Goal: Task Accomplishment & Management: Complete application form

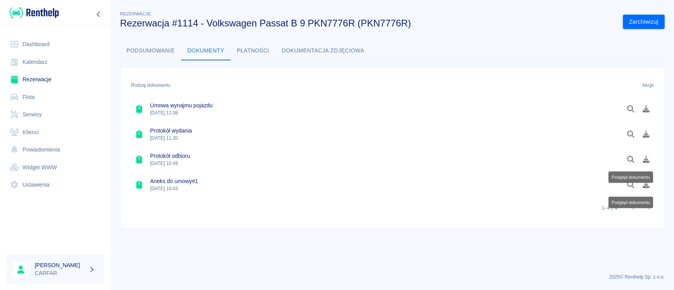
click at [38, 12] on img at bounding box center [33, 12] width 49 height 13
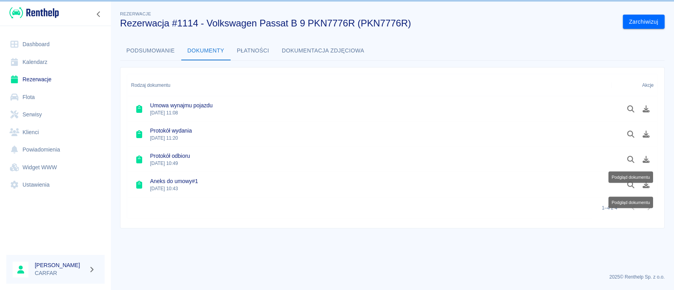
click at [38, 12] on img at bounding box center [33, 12] width 49 height 13
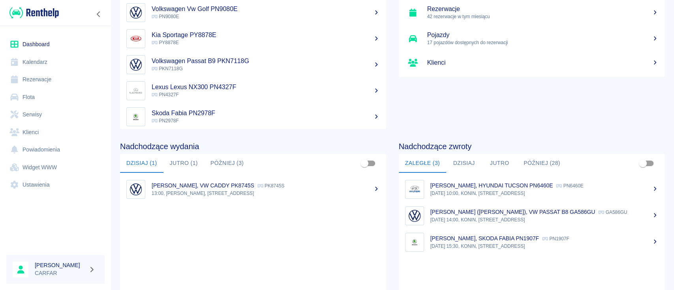
scroll to position [105, 0]
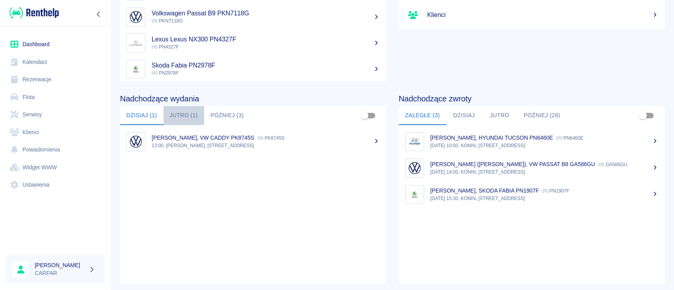
click at [182, 113] on button "Jutro (1)" at bounding box center [183, 115] width 41 height 19
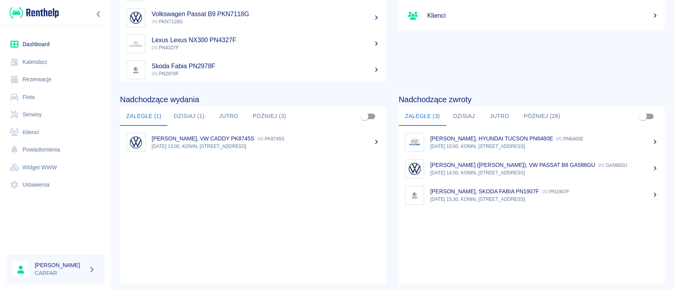
scroll to position [105, 0]
click at [193, 118] on button "Dzisiaj (1)" at bounding box center [188, 115] width 43 height 19
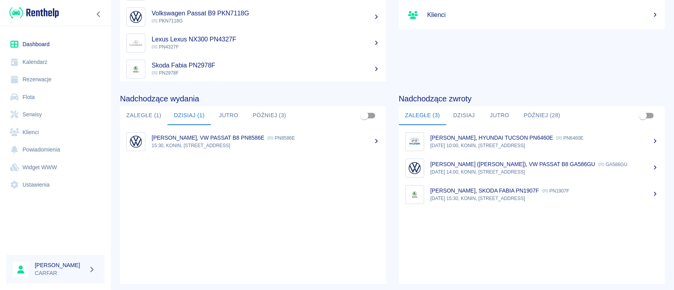
scroll to position [0, 0]
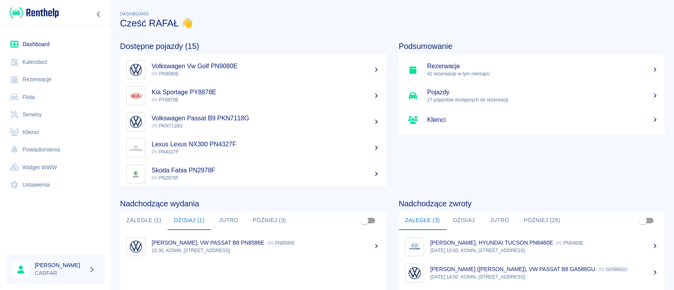
click at [41, 77] on link "Rezerwacje" at bounding box center [55, 80] width 98 height 18
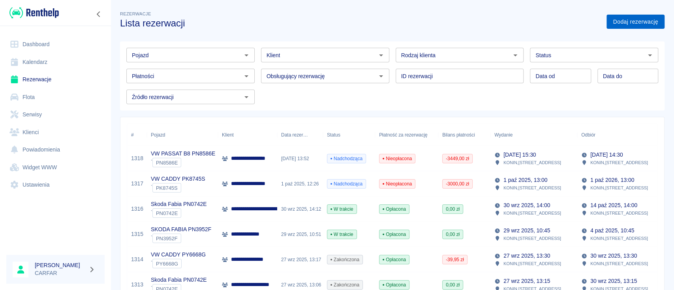
click at [633, 20] on link "Dodaj rezerwację" at bounding box center [635, 22] width 58 height 15
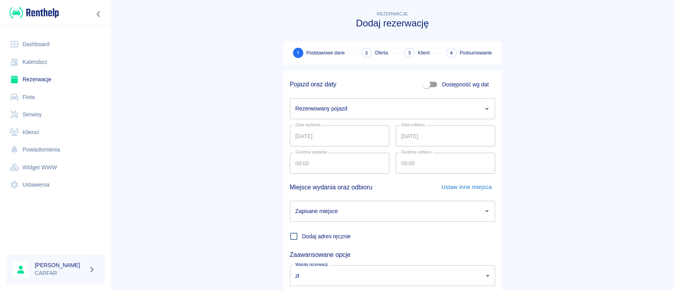
click at [428, 85] on input "Dostępność wg dat" at bounding box center [426, 84] width 45 height 15
checkbox input "true"
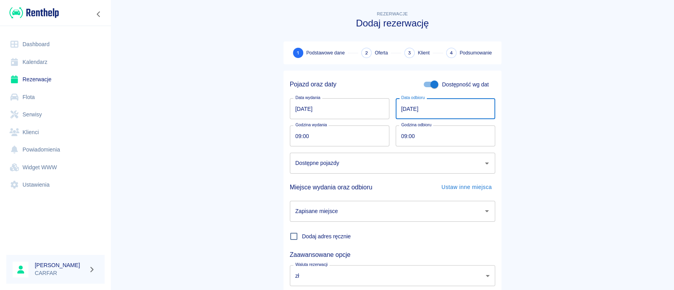
click at [469, 111] on input "[DATE]" at bounding box center [445, 108] width 99 height 21
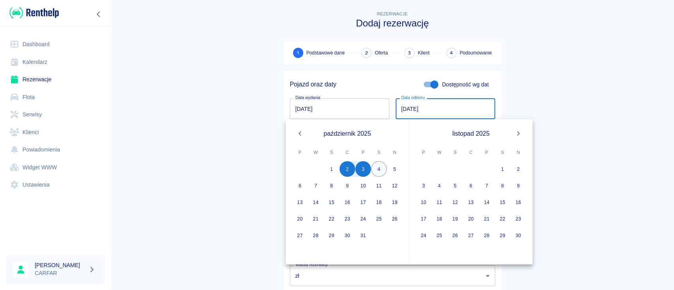
click at [380, 168] on button "4" at bounding box center [379, 169] width 16 height 16
type input "[DATE]"
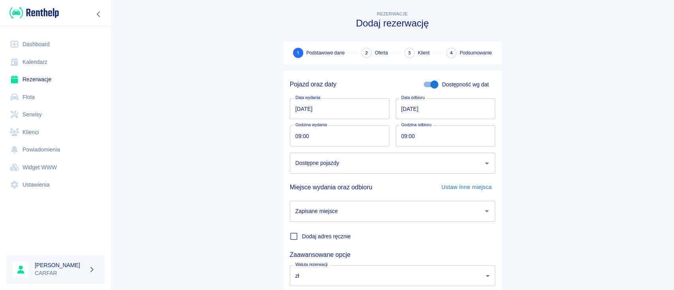
click at [444, 165] on input "Dostępne pojazdy" at bounding box center [386, 163] width 186 height 14
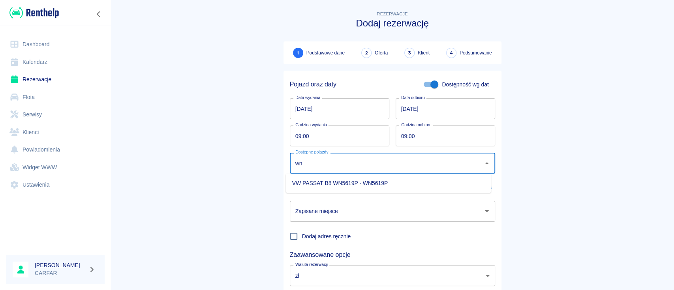
click at [454, 183] on li "VW PASSAT B8 WN5619P - WN5619P" at bounding box center [388, 183] width 205 height 13
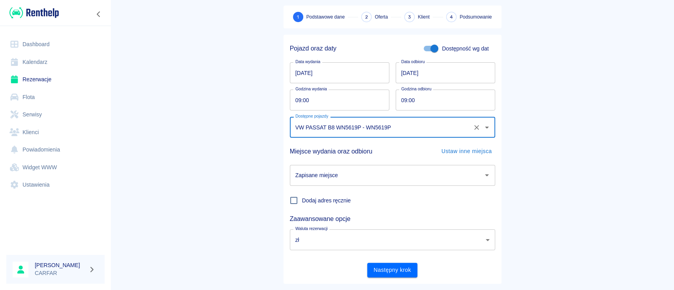
scroll to position [52, 0]
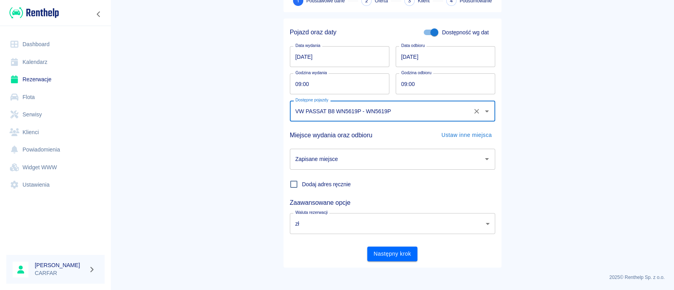
type input "VW PASSAT B8 WN5619P - WN5619P"
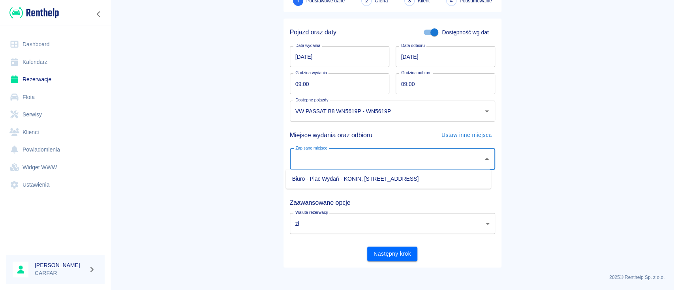
click at [385, 160] on input "Zapisane miejsce" at bounding box center [386, 159] width 186 height 14
click at [372, 182] on li "Biuro - Plac Wydań - KONIN, [STREET_ADDRESS]" at bounding box center [388, 179] width 205 height 13
type input "Biuro - Plac Wydań - KONIN, [STREET_ADDRESS]"
click at [348, 82] on input "09:00" at bounding box center [337, 83] width 94 height 21
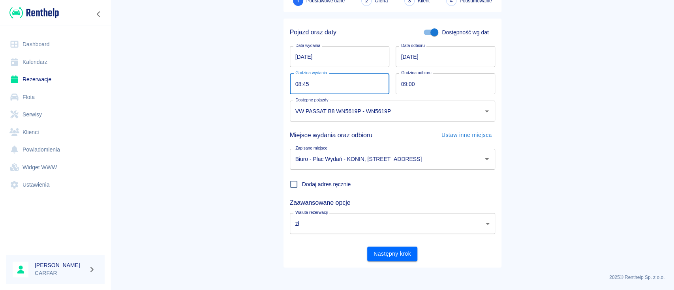
type input "08:45"
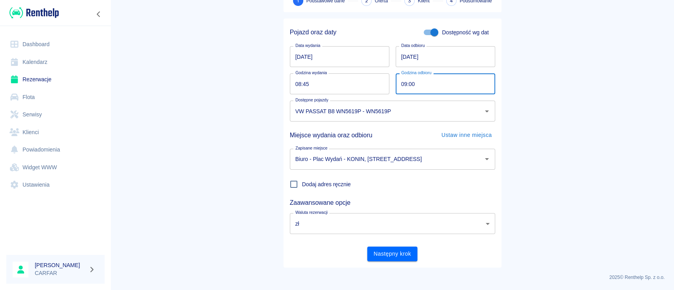
click at [439, 86] on input "09:00" at bounding box center [443, 83] width 94 height 21
type input "08:45"
click at [625, 128] on main "Rezerwacje Dodaj rezerwację 1 Podstawowe dane 2 Oferta 3 Klient 4 Podsumowanie …" at bounding box center [392, 112] width 563 height 310
click at [383, 255] on button "Następny krok" at bounding box center [392, 254] width 50 height 15
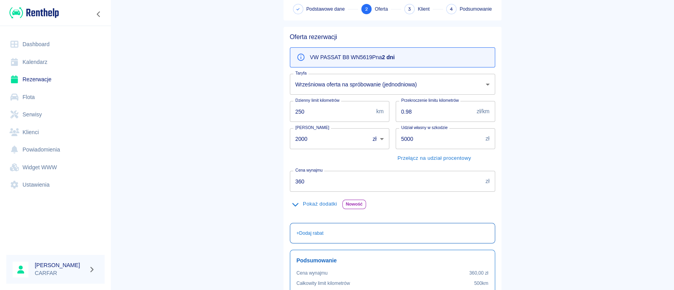
scroll to position [105, 0]
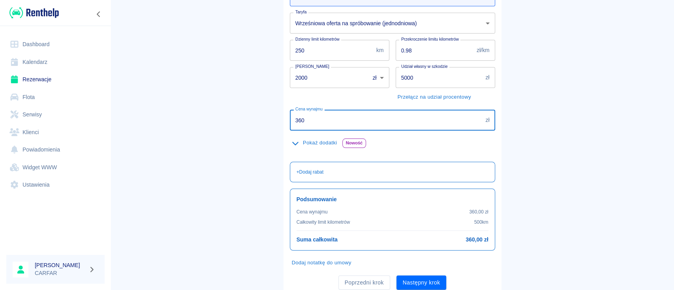
drag, startPoint x: 383, startPoint y: 122, endPoint x: 152, endPoint y: 96, distance: 232.3
click at [152, 96] on main "Rezerwacje Dodaj rezerwację Podstawowe dane 2 Oferta 3 Klient 4 Podsumowanie Of…" at bounding box center [392, 100] width 563 height 392
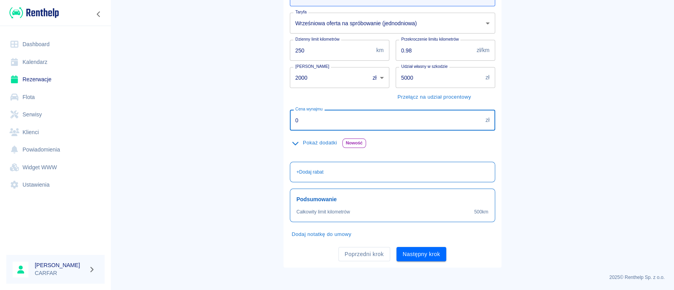
type input "0"
click at [565, 122] on main "Rezerwacje Dodaj rezerwację Podstawowe dane 2 Oferta 3 Klient 4 Podsumowanie Of…" at bounding box center [392, 85] width 563 height 363
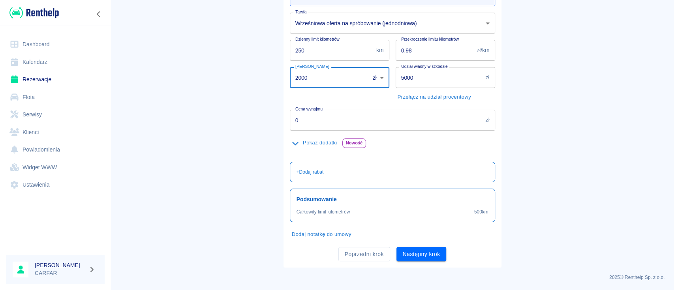
drag, startPoint x: 334, startPoint y: 76, endPoint x: 225, endPoint y: 76, distance: 109.0
click at [225, 76] on main "Rezerwacje Dodaj rezerwację Podstawowe dane 2 Oferta 3 Klient 4 Podsumowanie Of…" at bounding box center [392, 85] width 563 height 363
type input "0"
click at [517, 96] on main "Rezerwacje Dodaj rezerwację Podstawowe dane 2 Oferta 3 Klient 4 Podsumowanie Of…" at bounding box center [392, 85] width 563 height 363
click at [423, 252] on button "Następny krok" at bounding box center [421, 254] width 50 height 15
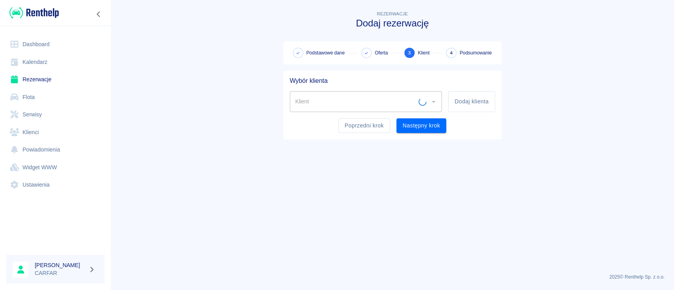
scroll to position [0, 0]
click at [394, 103] on input "Klient" at bounding box center [359, 102] width 133 height 14
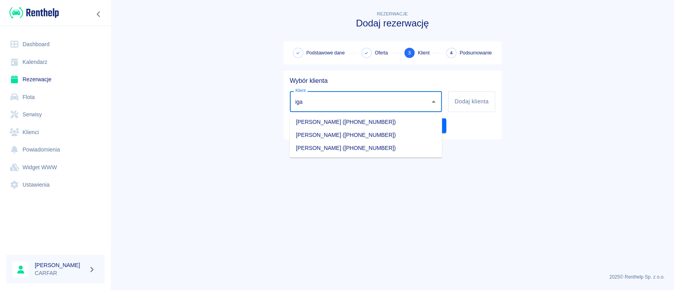
click at [394, 120] on li "[PERSON_NAME] ([PHONE_NUMBER])" at bounding box center [365, 121] width 152 height 13
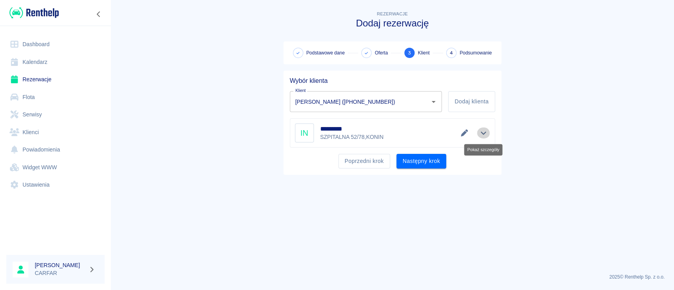
click at [482, 134] on icon "Pokaż szczegóły" at bounding box center [483, 132] width 9 height 7
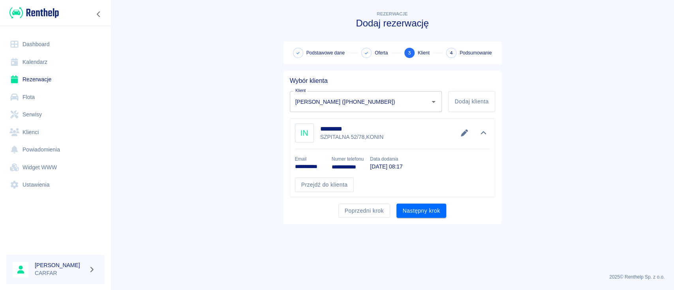
click at [462, 129] on icon "Edytuj dane" at bounding box center [464, 132] width 9 height 7
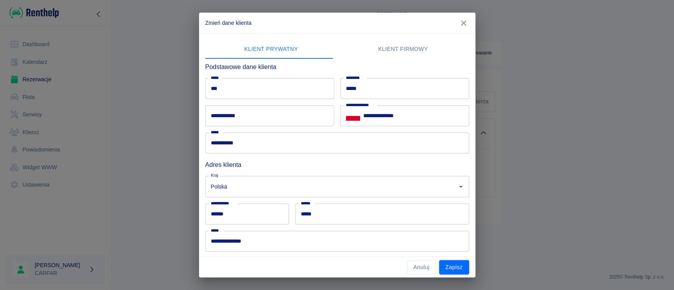
click at [234, 114] on input "**********" at bounding box center [269, 115] width 129 height 21
click at [463, 21] on icon "button" at bounding box center [463, 23] width 10 height 8
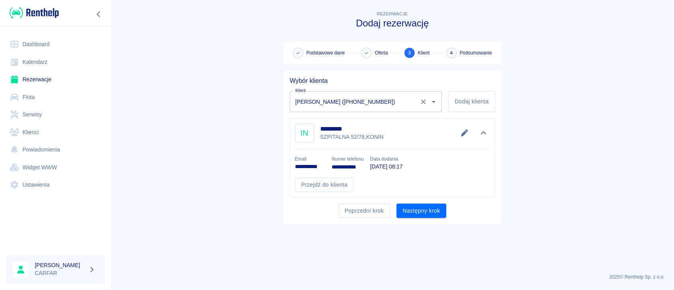
click at [431, 103] on icon "Otwórz" at bounding box center [433, 101] width 9 height 9
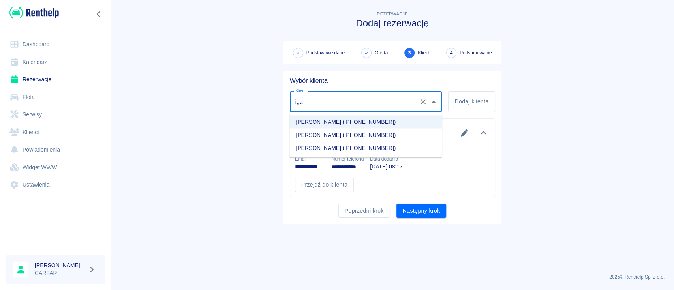
click at [391, 132] on li "[PERSON_NAME] ([PHONE_NUMBER])" at bounding box center [365, 134] width 152 height 13
type input "[PERSON_NAME] ([PHONE_NUMBER])"
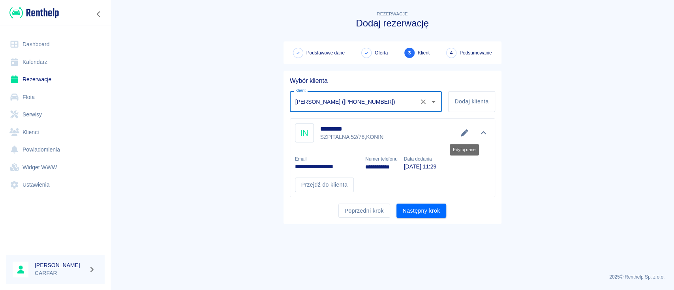
click at [465, 134] on icon "Edytuj dane" at bounding box center [464, 132] width 9 height 7
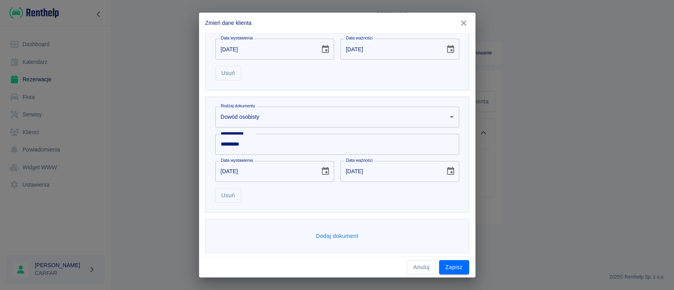
scroll to position [302, 0]
click at [455, 264] on button "Zapisz" at bounding box center [454, 267] width 30 height 15
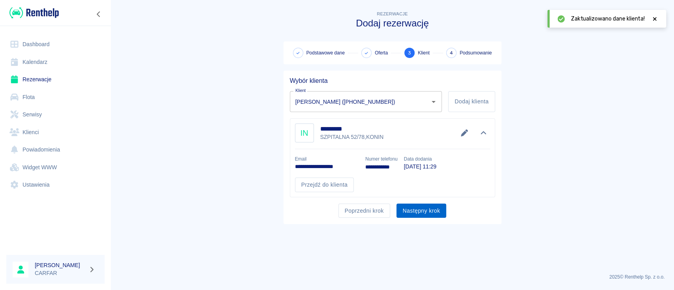
click at [418, 207] on button "Następny krok" at bounding box center [421, 211] width 50 height 15
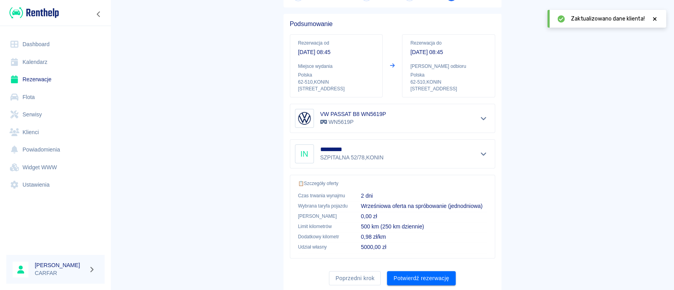
scroll to position [81, 0]
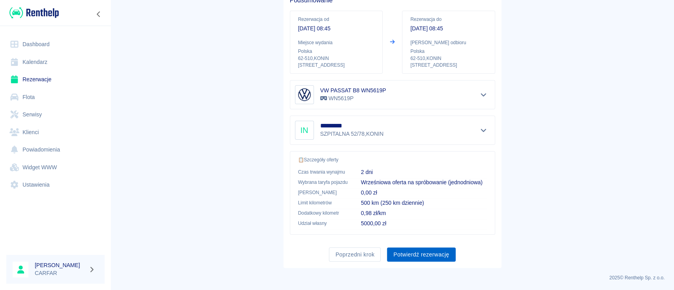
click at [410, 253] on button "Potwierdź rezerwację" at bounding box center [421, 255] width 68 height 15
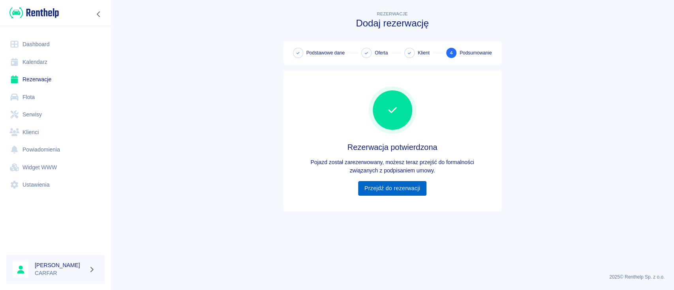
click at [417, 186] on link "Przejdź do rezerwacji" at bounding box center [392, 188] width 68 height 15
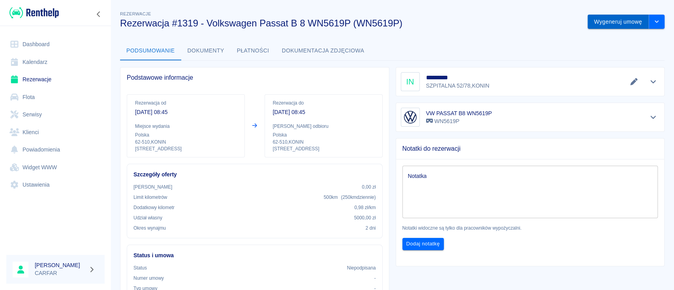
click at [587, 26] on button "Wygeneruj umowę" at bounding box center [617, 22] width 61 height 15
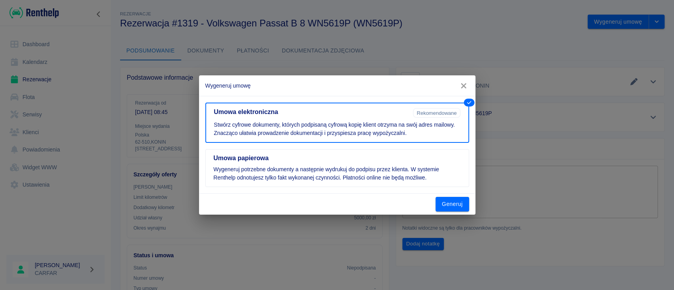
click at [453, 202] on button "Generuj" at bounding box center [452, 204] width 34 height 15
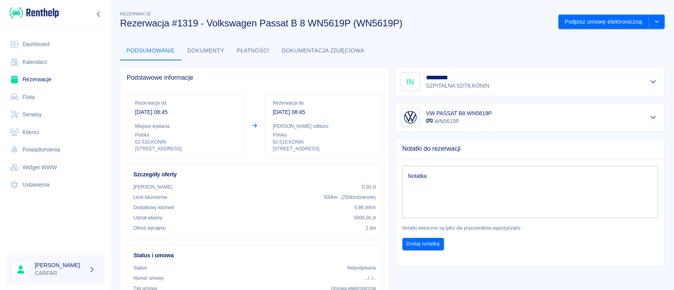
click at [38, 45] on link "Dashboard" at bounding box center [55, 45] width 98 height 18
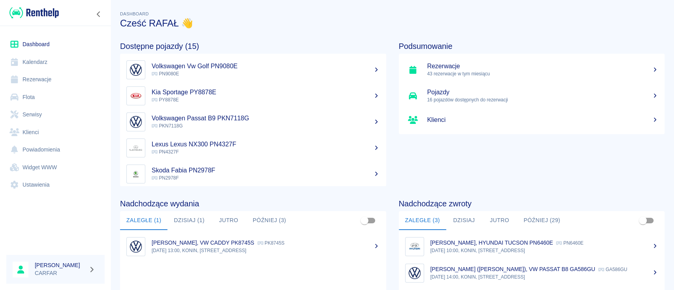
click at [521, 157] on div "Podsumowanie Rezerwacje 43 rezerwacje w tym miesiącu Pojazdy 16 pojazdów dostęp…" at bounding box center [525, 108] width 279 height 158
click at [540, 171] on div "Podsumowanie Rezerwacje 43 rezerwacje w tym miesiącu Pojazdy 16 pojazdów dostęp…" at bounding box center [525, 108] width 279 height 158
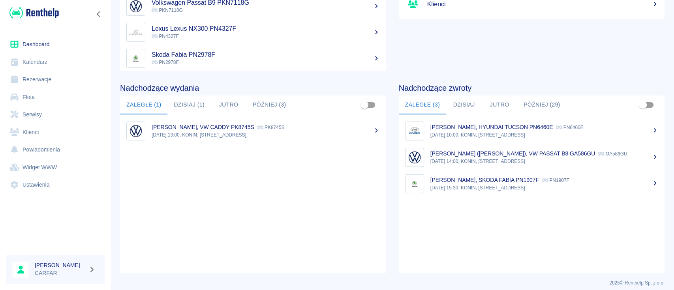
scroll to position [121, 0]
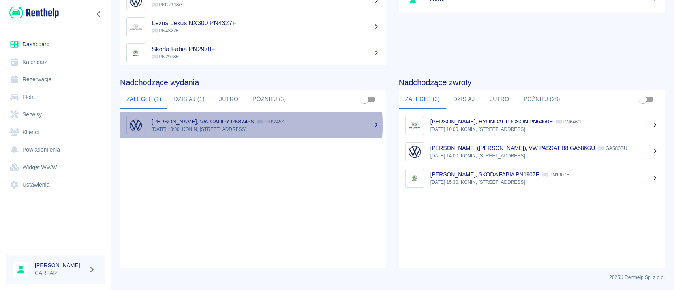
click at [215, 125] on div "[PERSON_NAME], VW CADDY PK8745S PK8745S" at bounding box center [266, 122] width 228 height 8
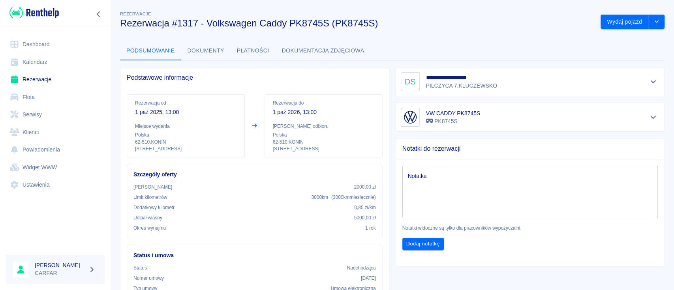
click at [461, 193] on textarea "Notatka" at bounding box center [530, 192] width 245 height 39
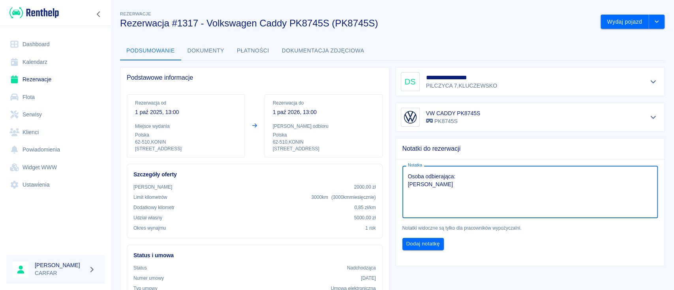
click at [460, 183] on textarea "Osoba odbierająca: [PERSON_NAME]" at bounding box center [530, 192] width 245 height 39
click at [462, 184] on textarea "Osoba odbierająca: [PERSON_NAME] PESEL:77120605332 NR PRAWA JAZDY: 16065/03/302…" at bounding box center [530, 192] width 245 height 39
drag, startPoint x: 508, startPoint y: 190, endPoint x: 463, endPoint y: 192, distance: 45.5
click at [463, 192] on textarea "Osoba odbierająca: [PERSON_NAME] ul. [STREET_ADDRESS] PESEL:77120605332 NR PRAW…" at bounding box center [530, 192] width 245 height 39
drag, startPoint x: 521, startPoint y: 194, endPoint x: 515, endPoint y: 193, distance: 6.4
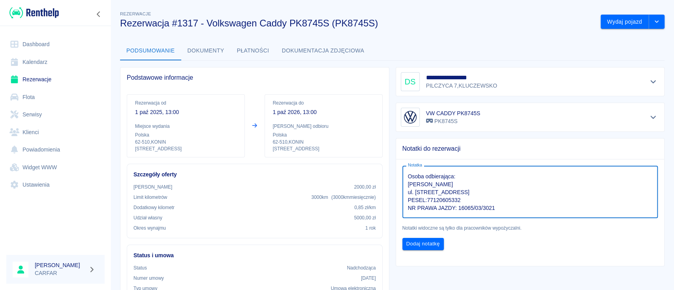
click at [521, 194] on textarea "Osoba odbierająca: [PERSON_NAME] ul. [STREET_ADDRESS] PESEL:77120605332 NR PRAW…" at bounding box center [530, 192] width 245 height 39
click at [480, 193] on textarea "Osoba odbierająca: [PERSON_NAME] ul. [STREET_ADDRESS] PESEL:77120605332 NR PRAW…" at bounding box center [530, 192] width 245 height 39
click at [490, 194] on textarea "Osoba odbierająca: [PERSON_NAME] ul. [STREET_ADDRESS] PESEL:77120605332 NR PRAW…" at bounding box center [530, 192] width 245 height 39
click at [491, 194] on textarea "Osoba odbierająca: [PERSON_NAME] ul. [STREET_ADDRESS] PESEL:77120605332 NR PRAW…" at bounding box center [530, 192] width 245 height 39
drag, startPoint x: 492, startPoint y: 193, endPoint x: 464, endPoint y: 193, distance: 28.0
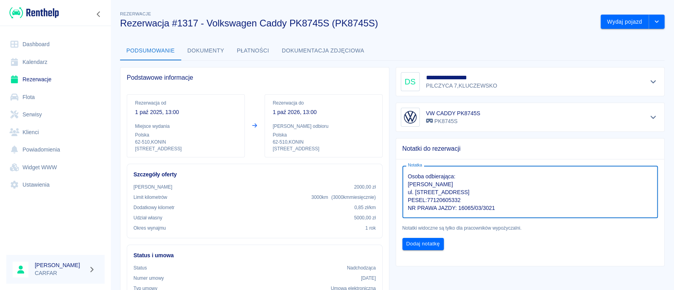
click at [464, 193] on textarea "Osoba odbierająca: [PERSON_NAME] ul. [STREET_ADDRESS] PESEL:77120605332 NR PRAW…" at bounding box center [530, 192] width 245 height 39
drag, startPoint x: 507, startPoint y: 191, endPoint x: 463, endPoint y: 192, distance: 44.2
click at [463, 192] on textarea "Osoba odbierająca: [PERSON_NAME] ul. [STREET_ADDRESS]:77120605332 NR PRAWA JAZD…" at bounding box center [530, 192] width 245 height 39
click at [412, 191] on textarea "Osoba odbierająca: [PERSON_NAME] ul. SWARZĄDZ 62-020, PESEL:77120605332 NR PRAW…" at bounding box center [530, 192] width 245 height 39
paste textarea "KÓRNICKA 10/6"
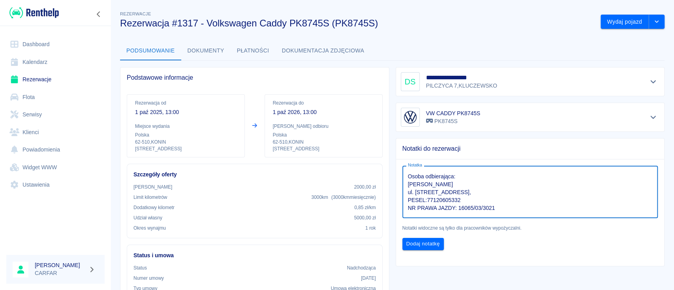
click at [512, 187] on textarea "Osoba odbierająca: [PERSON_NAME] ul. [STREET_ADDRESS], PESEL:77120605332 NR PRA…" at bounding box center [530, 192] width 245 height 39
click at [514, 193] on textarea "Osoba odbierająca: [PERSON_NAME] ul. [STREET_ADDRESS], PESEL:77120605332 NR PRA…" at bounding box center [530, 192] width 245 height 39
drag, startPoint x: 514, startPoint y: 193, endPoint x: 410, endPoint y: 191, distance: 104.2
click at [410, 191] on textarea "Osoba odbierająca: [PERSON_NAME] ul. [STREET_ADDRESS] PESEL:77120605332 NR PRAW…" at bounding box center [530, 192] width 245 height 39
click at [469, 191] on textarea "Osoba odbierająca: [PERSON_NAME] ul. [STREET_ADDRESS] PESEL:77120605332 NR PRAW…" at bounding box center [530, 192] width 245 height 39
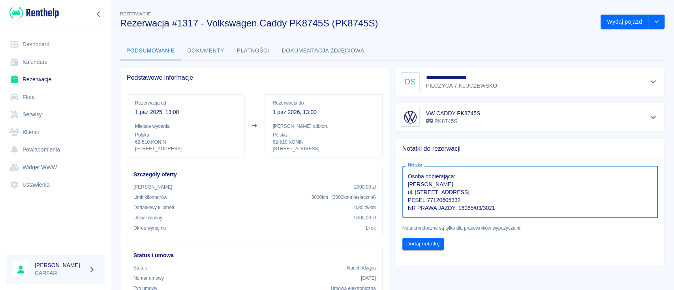
click at [471, 193] on textarea "Osoba odbierająca: [PERSON_NAME] ul. [STREET_ADDRESS] PESEL:77120605332 NR PRAW…" at bounding box center [530, 192] width 245 height 39
paste textarea "[STREET_ADDRESS] 62-020"
drag, startPoint x: 566, startPoint y: 191, endPoint x: 411, endPoint y: 193, distance: 155.5
click at [411, 193] on textarea "Osoba odbierająca: [PERSON_NAME] ul. [STREET_ADDRESS] [PHONE_NUMBER] PESEL:7712…" at bounding box center [530, 192] width 245 height 39
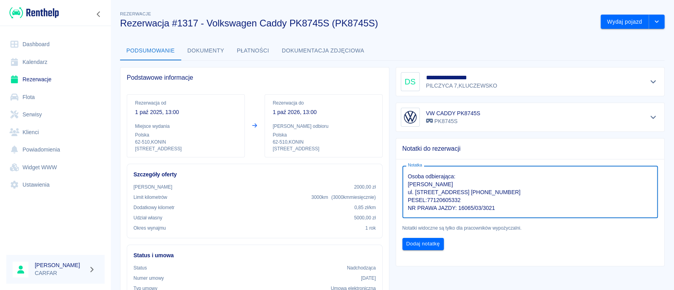
paste textarea "SWARZĄDZ"
drag, startPoint x: 507, startPoint y: 194, endPoint x: 411, endPoint y: 191, distance: 96.0
click at [411, 191] on textarea "Osoba odbierająca: [PERSON_NAME] ul. [STREET_ADDRESS] PESEL:77120605332 NR PRAW…" at bounding box center [530, 192] width 245 height 39
paste textarea
type textarea "Osoba odbierająca: [PERSON_NAME] ul. [STREET_ADDRESS] PESEL:77120605332 NR PRAW…"
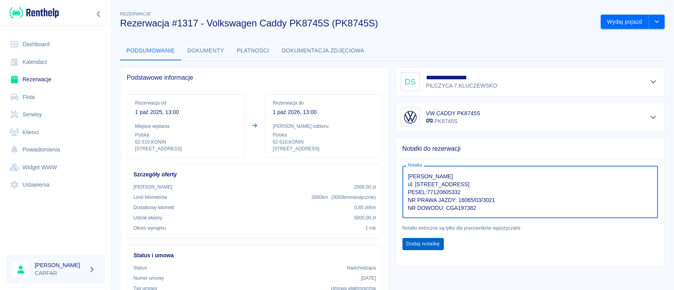
click at [408, 245] on button "Dodaj notatkę" at bounding box center [422, 244] width 41 height 12
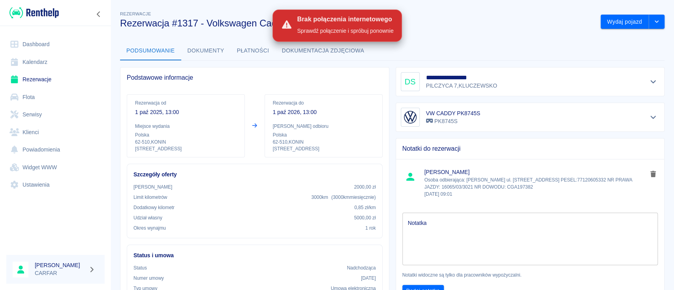
click at [456, 25] on h3 "Rezerwacja #1317 - Volkswagen Caddy PK8745S (PK8745S)" at bounding box center [357, 23] width 474 height 11
click at [39, 17] on img at bounding box center [33, 12] width 49 height 13
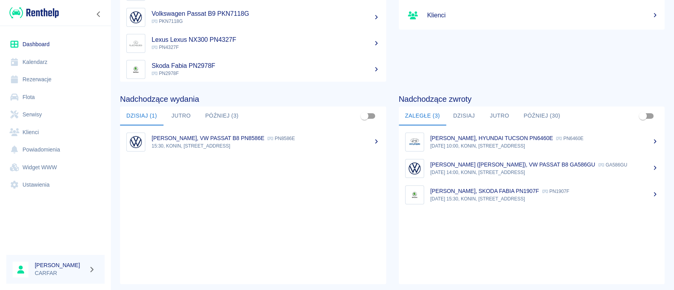
scroll to position [105, 0]
click at [56, 13] on img at bounding box center [33, 12] width 49 height 13
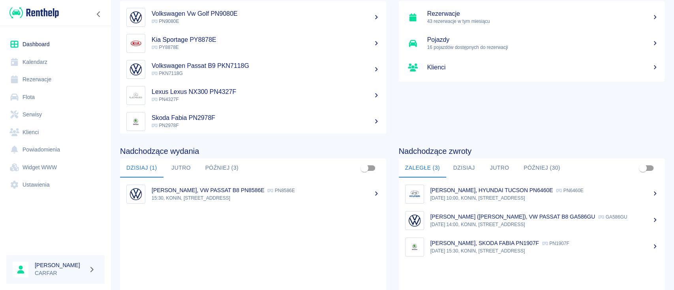
scroll to position [0, 0]
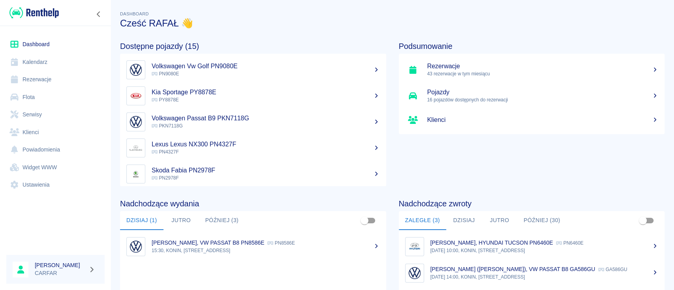
click at [45, 80] on link "Rezerwacje" at bounding box center [55, 80] width 98 height 18
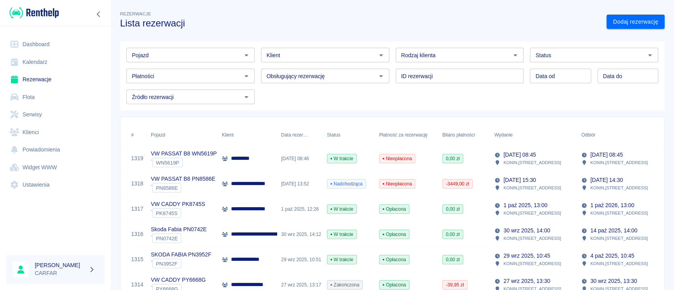
click at [250, 211] on p "**********" at bounding box center [259, 209] width 56 height 8
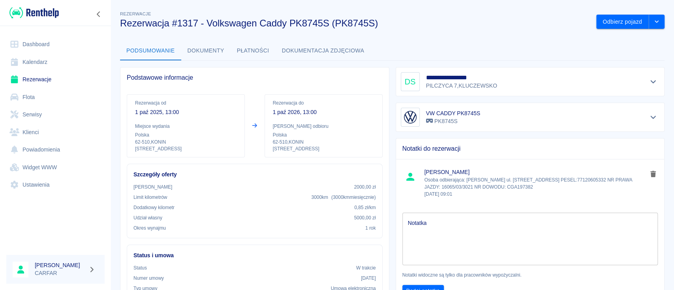
click at [322, 50] on button "Dokumentacja zdjęciowa" at bounding box center [323, 50] width 95 height 19
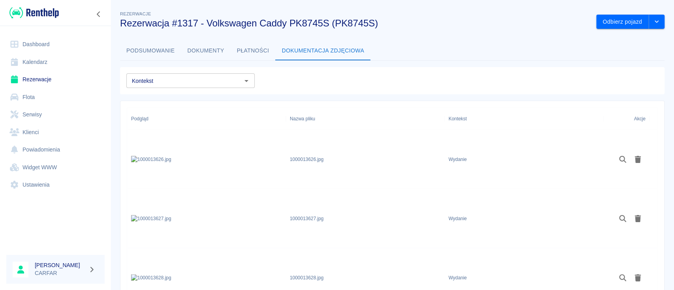
click at [221, 77] on input "Kontekst" at bounding box center [184, 81] width 111 height 10
click at [205, 109] on li "Wydanie" at bounding box center [189, 110] width 126 height 13
type input "Wydanie"
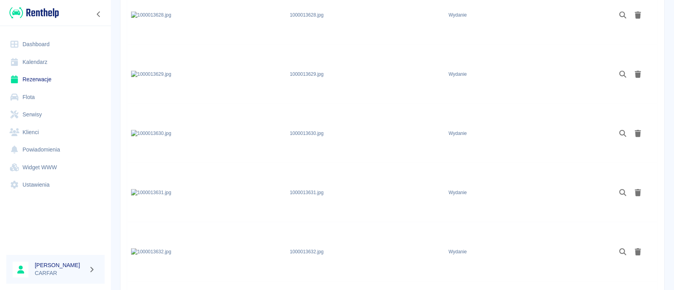
scroll to position [486, 0]
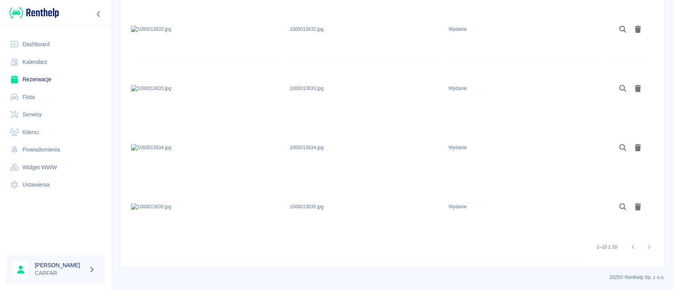
click at [640, 247] on div at bounding box center [641, 247] width 32 height 16
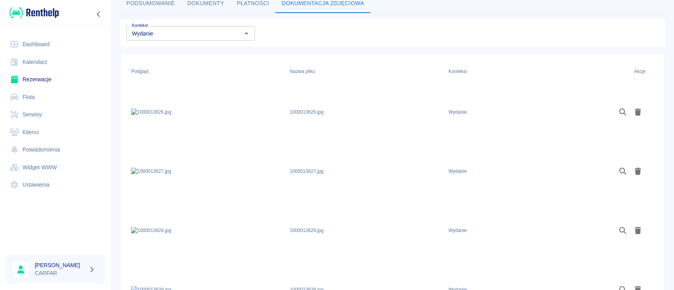
scroll to position [0, 0]
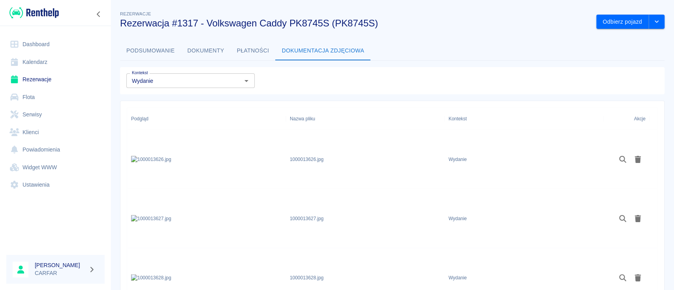
click at [54, 13] on img at bounding box center [33, 12] width 49 height 13
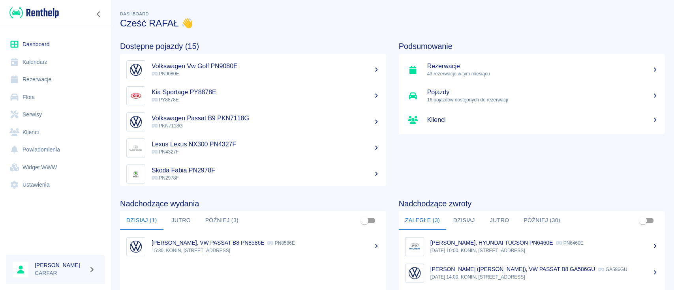
click at [38, 15] on img at bounding box center [33, 12] width 49 height 13
click at [480, 27] on h3 "Cześć RAFAŁ 👋" at bounding box center [392, 23] width 544 height 11
click at [471, 175] on div "Podsumowanie Rezerwacje 43 rezerwacje w tym miesiącu Pojazdy 16 pojazdów dostęp…" at bounding box center [525, 108] width 279 height 158
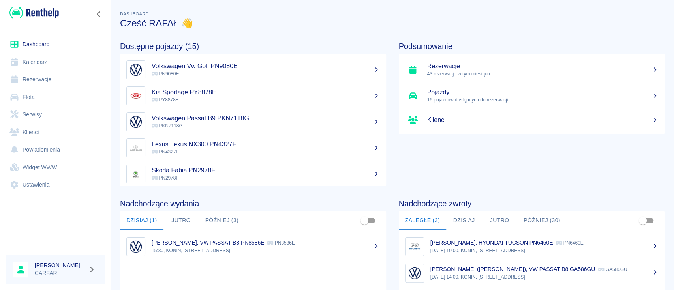
click at [57, 14] on img at bounding box center [33, 12] width 49 height 13
click at [487, 175] on div "Podsumowanie Rezerwacje 43 rezerwacje w tym miesiącu Pojazdy 16 pojazdów dostęp…" at bounding box center [525, 108] width 279 height 158
click at [33, 11] on img at bounding box center [33, 12] width 49 height 13
drag, startPoint x: 474, startPoint y: 21, endPoint x: 439, endPoint y: 2, distance: 40.3
click at [474, 21] on h3 "Cześć RAFAŁ 👋" at bounding box center [392, 23] width 544 height 11
